Goal: Information Seeking & Learning: Learn about a topic

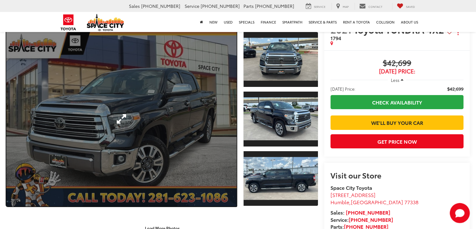
click at [150, 122] on link "Expand Photo 0" at bounding box center [121, 118] width 230 height 175
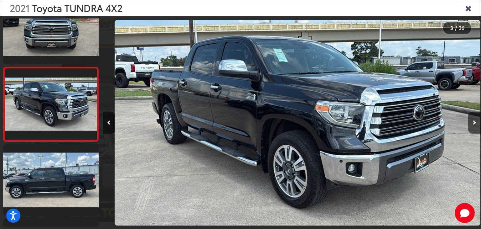
scroll to position [0, 756]
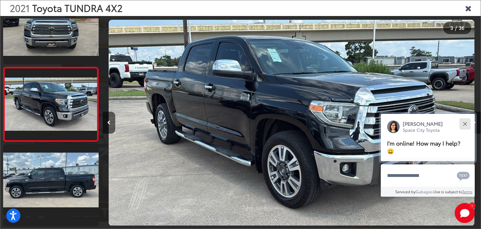
click at [469, 122] on button "Close" at bounding box center [464, 123] width 13 height 13
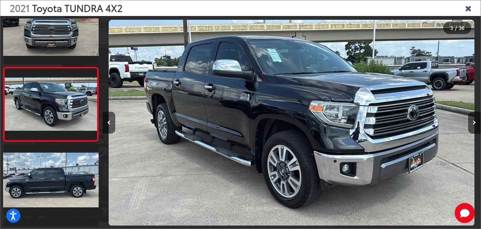
click at [469, 122] on button "Next image" at bounding box center [474, 122] width 13 height 22
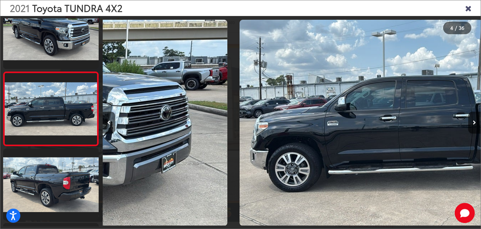
scroll to position [174, 0]
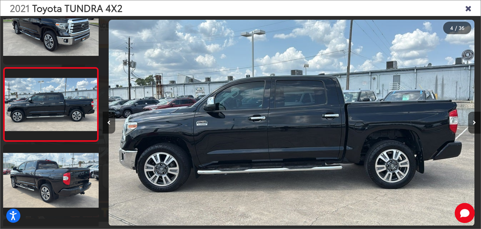
click at [469, 122] on button "Next image" at bounding box center [474, 122] width 13 height 22
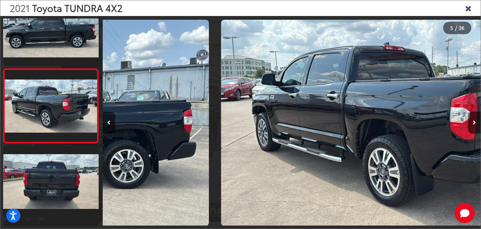
scroll to position [248, 0]
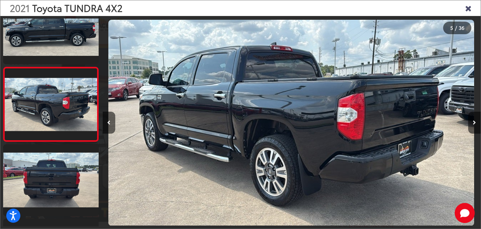
click at [469, 122] on button "Next image" at bounding box center [474, 122] width 13 height 22
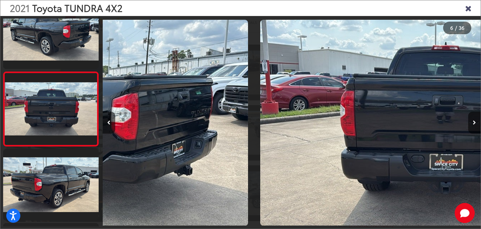
scroll to position [322, 0]
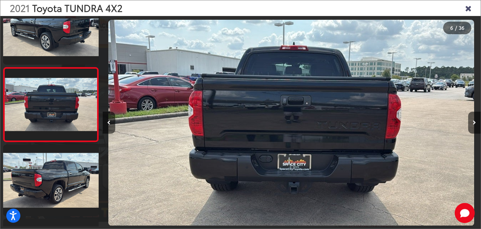
click at [469, 122] on button "Next image" at bounding box center [474, 122] width 13 height 22
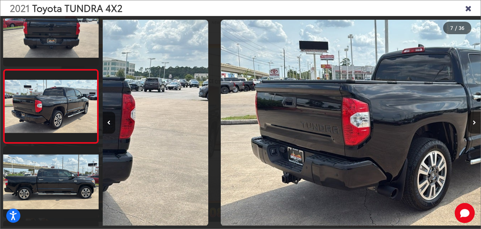
scroll to position [396, 0]
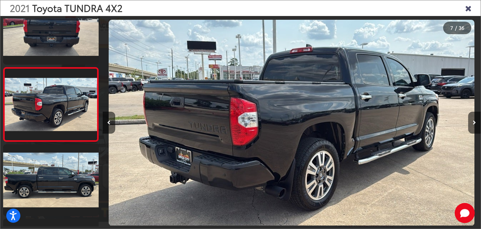
click at [469, 122] on button "Next image" at bounding box center [474, 122] width 13 height 22
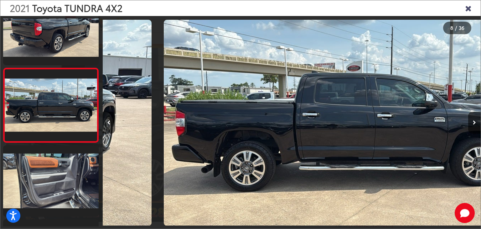
scroll to position [471, 0]
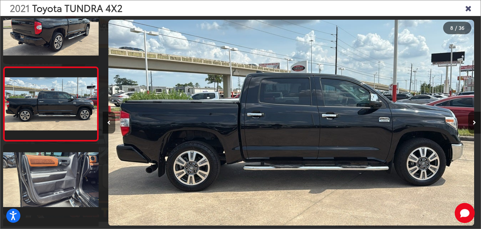
click at [469, 122] on button "Next image" at bounding box center [474, 122] width 13 height 22
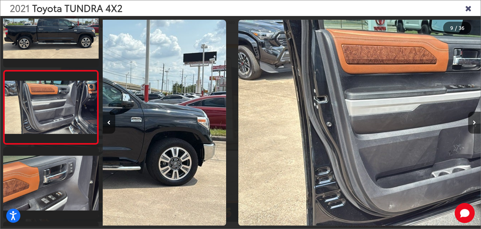
scroll to position [545, 0]
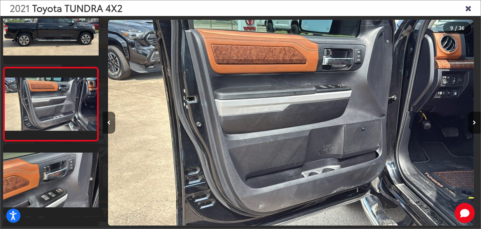
click at [469, 122] on button "Next image" at bounding box center [474, 122] width 13 height 22
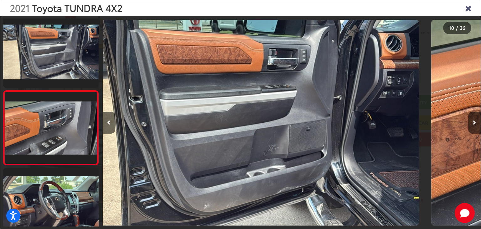
scroll to position [0, 0]
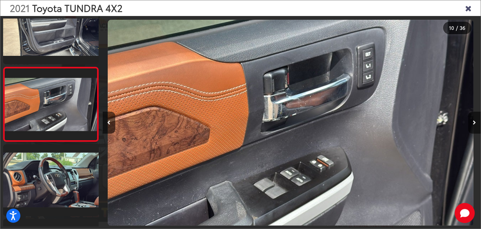
click at [469, 122] on button "Next image" at bounding box center [474, 122] width 13 height 22
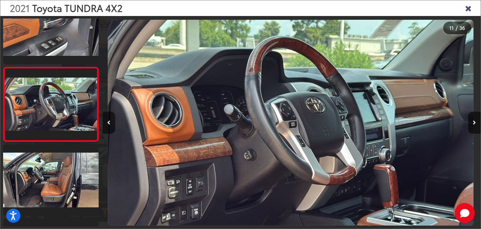
click at [469, 122] on button "Next image" at bounding box center [474, 122] width 13 height 22
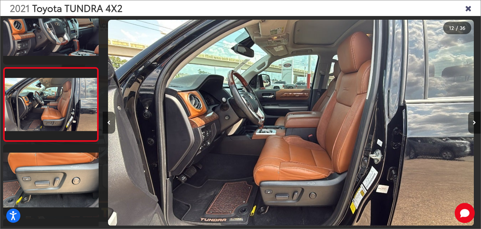
click at [469, 122] on button "Next image" at bounding box center [474, 122] width 13 height 22
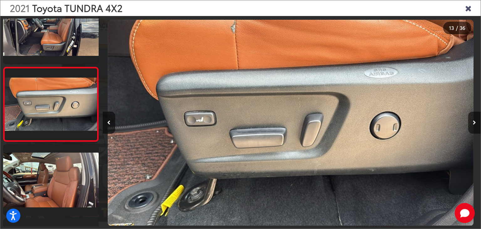
click at [469, 122] on button "Next image" at bounding box center [474, 122] width 13 height 22
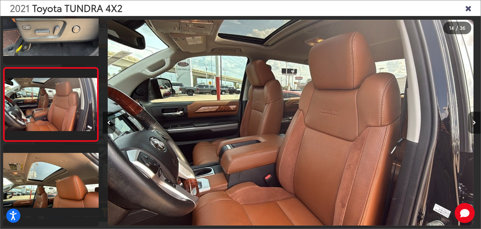
click at [469, 122] on button "Next image" at bounding box center [474, 122] width 13 height 22
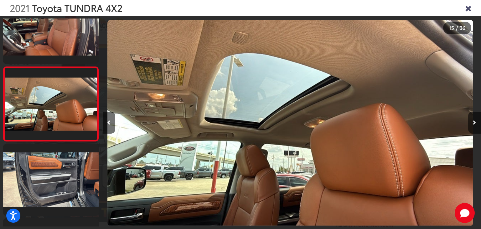
click at [469, 122] on button "Next image" at bounding box center [474, 122] width 13 height 22
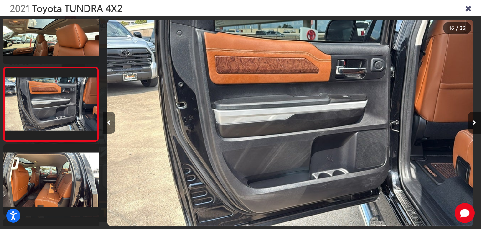
click at [469, 122] on button "Next image" at bounding box center [474, 122] width 13 height 22
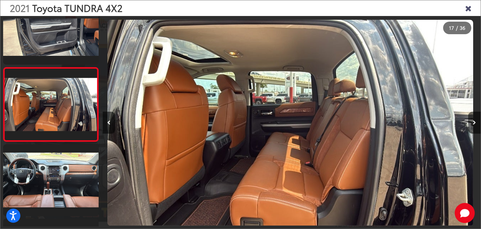
click at [469, 122] on button "Next image" at bounding box center [474, 122] width 13 height 22
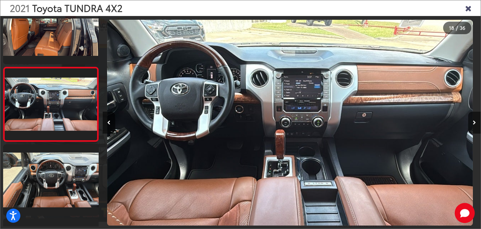
click at [469, 122] on button "Next image" at bounding box center [474, 122] width 13 height 22
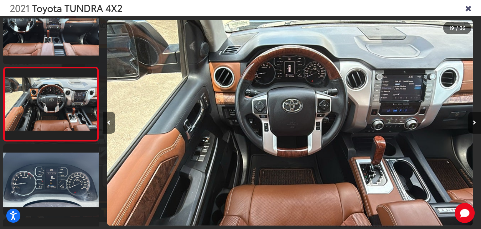
click at [469, 122] on button "Next image" at bounding box center [474, 122] width 13 height 22
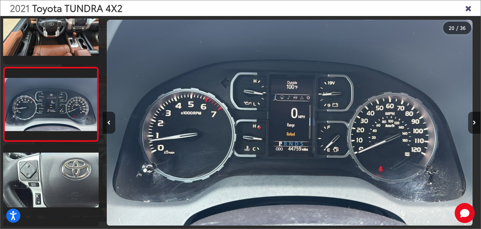
click at [469, 122] on button "Next image" at bounding box center [474, 122] width 13 height 22
